Goal: Information Seeking & Learning: Learn about a topic

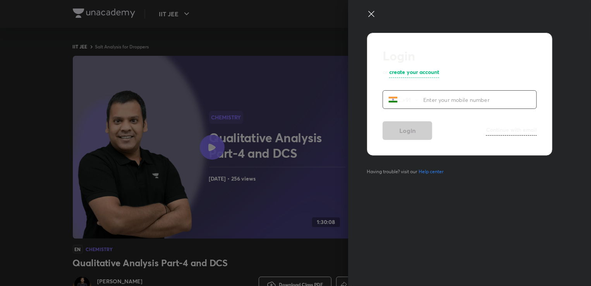
click at [275, 197] on div at bounding box center [295, 143] width 591 height 286
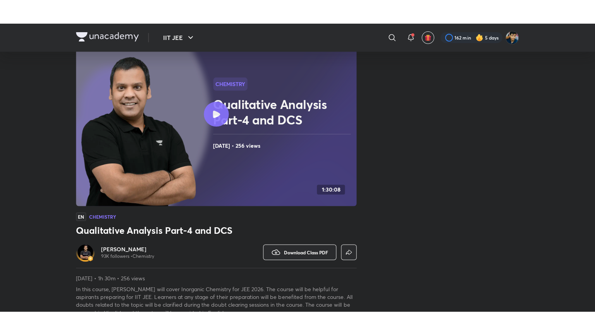
scroll to position [67, 0]
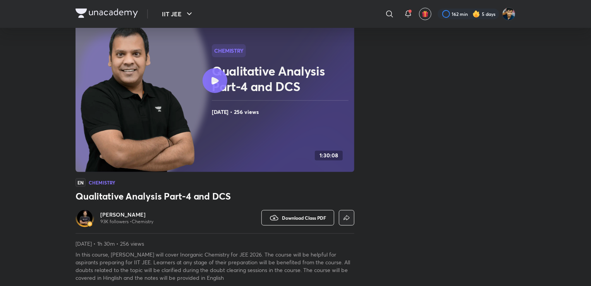
click at [277, 216] on icon "button" at bounding box center [274, 217] width 9 height 9
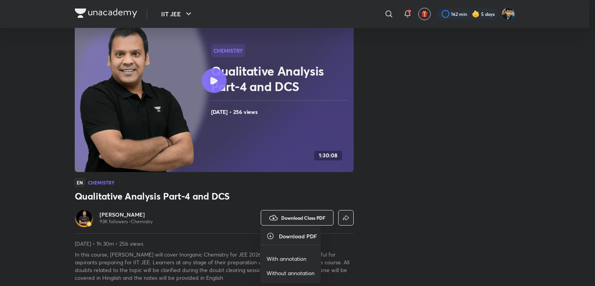
click at [284, 260] on p "With annotation" at bounding box center [287, 259] width 40 height 8
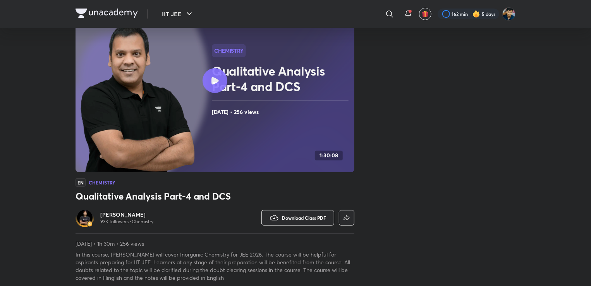
click at [203, 78] on div at bounding box center [215, 80] width 25 height 25
